Goal: Find specific page/section: Find specific page/section

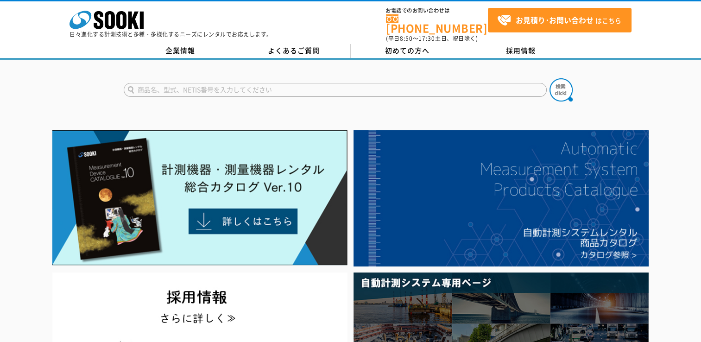
click at [199, 83] on input "text" at bounding box center [335, 90] width 423 height 14
type input "傾"
type input "無線式傾斜システム"
click at [550, 78] on button at bounding box center [561, 89] width 23 height 23
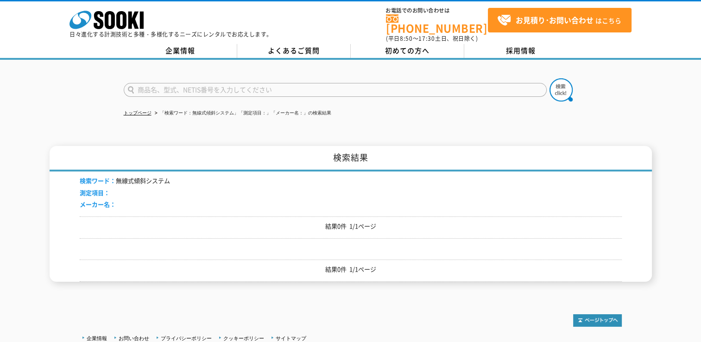
click at [200, 83] on input "text" at bounding box center [335, 90] width 423 height 14
type input "UNISONET"
click at [563, 88] on img at bounding box center [561, 89] width 23 height 23
